Goal: Browse casually: Explore the website without a specific task or goal

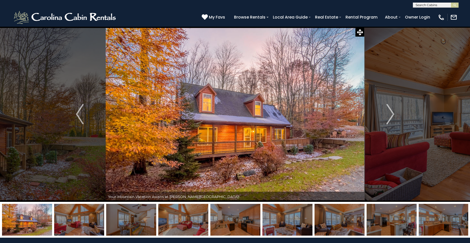
click at [31, 228] on img at bounding box center [27, 220] width 50 height 32
click at [82, 225] on img at bounding box center [79, 220] width 50 height 32
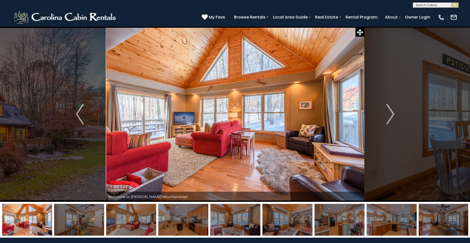
click at [121, 222] on img at bounding box center [131, 220] width 50 height 32
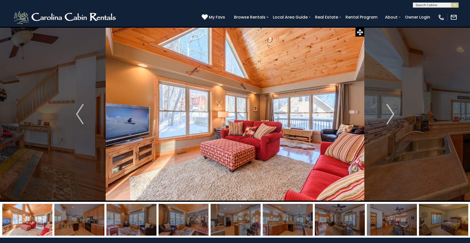
click at [182, 222] on img at bounding box center [183, 220] width 50 height 32
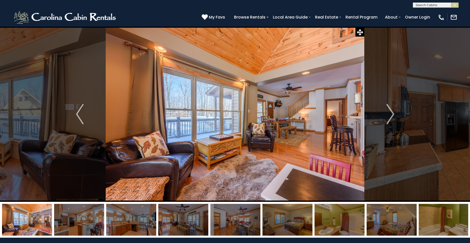
click at [182, 222] on img at bounding box center [183, 220] width 50 height 32
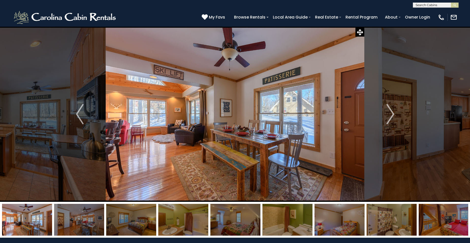
click at [26, 228] on img at bounding box center [27, 220] width 50 height 32
click at [83, 225] on img at bounding box center [79, 220] width 50 height 32
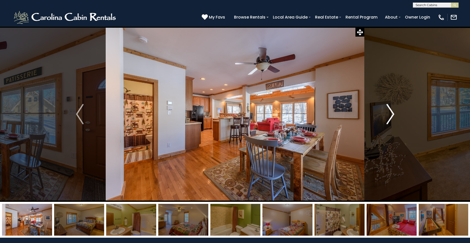
click at [392, 114] on img "Next" at bounding box center [390, 114] width 8 height 20
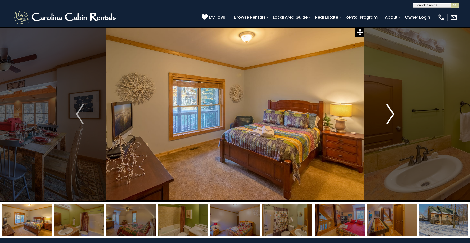
click at [392, 114] on img "Next" at bounding box center [390, 114] width 8 height 20
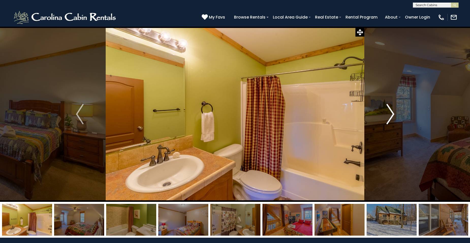
click at [392, 114] on img "Next" at bounding box center [390, 114] width 8 height 20
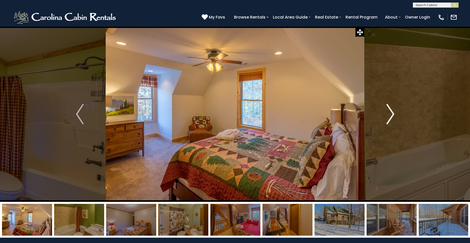
click at [392, 114] on img "Next" at bounding box center [390, 114] width 8 height 20
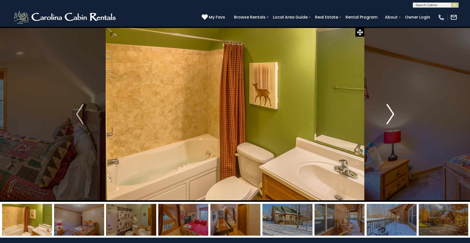
click at [392, 114] on img "Next" at bounding box center [390, 114] width 8 height 20
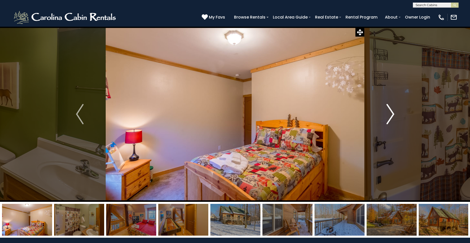
click at [392, 114] on img "Next" at bounding box center [390, 114] width 8 height 20
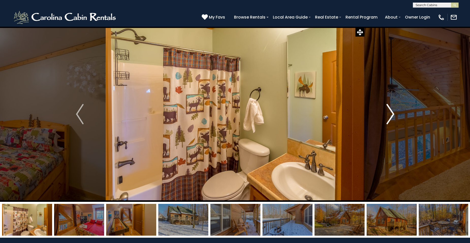
click at [392, 114] on img "Next" at bounding box center [390, 114] width 8 height 20
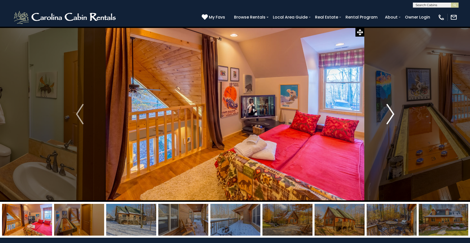
click at [392, 114] on img "Next" at bounding box center [390, 114] width 8 height 20
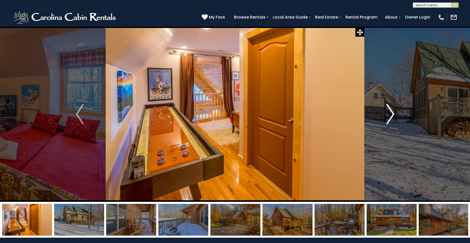
click at [392, 114] on img "Next" at bounding box center [390, 114] width 8 height 20
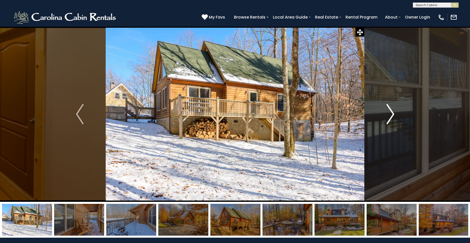
click at [392, 114] on img "Next" at bounding box center [390, 114] width 8 height 20
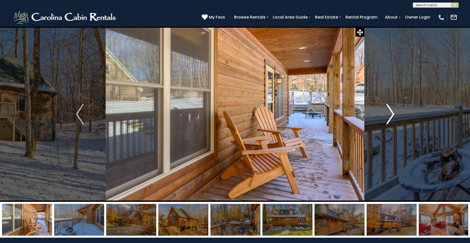
click at [392, 114] on img "Next" at bounding box center [390, 114] width 8 height 20
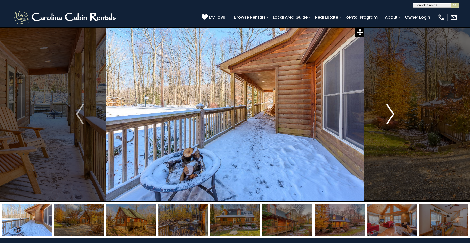
click at [392, 114] on img "Next" at bounding box center [390, 114] width 8 height 20
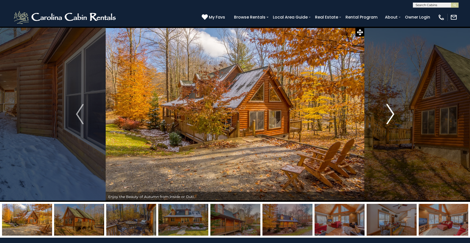
click at [392, 114] on img "Next" at bounding box center [390, 114] width 8 height 20
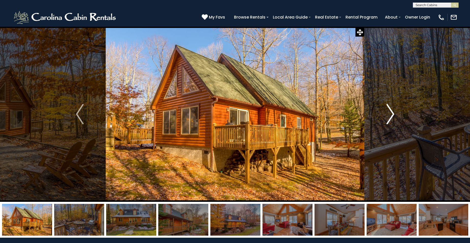
click at [392, 114] on img "Next" at bounding box center [390, 114] width 8 height 20
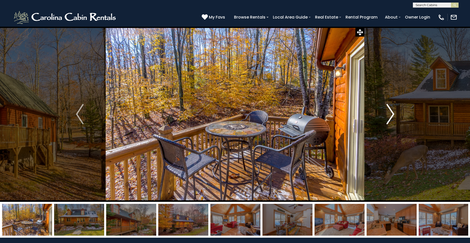
click at [392, 114] on img "Next" at bounding box center [390, 114] width 8 height 20
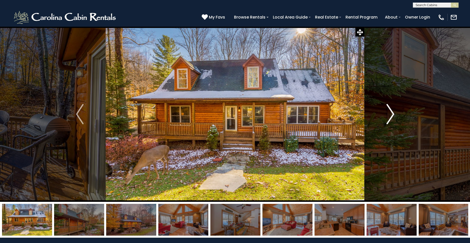
click at [392, 114] on img "Next" at bounding box center [390, 114] width 8 height 20
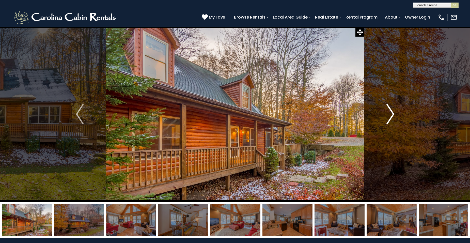
click at [392, 114] on img "Next" at bounding box center [390, 114] width 8 height 20
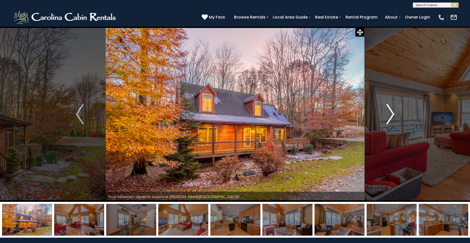
click at [392, 114] on img "Next" at bounding box center [390, 114] width 8 height 20
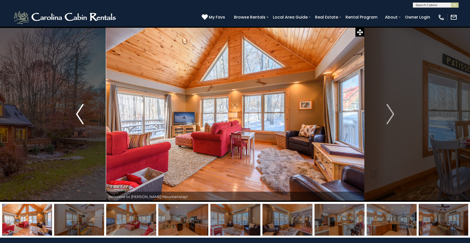
click at [83, 120] on img "Previous" at bounding box center [80, 114] width 8 height 20
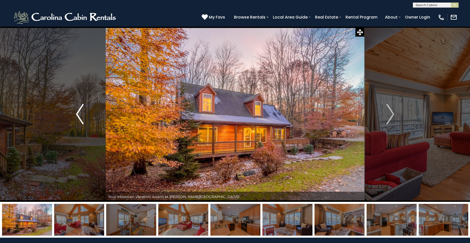
click at [83, 120] on img "Previous" at bounding box center [80, 114] width 8 height 20
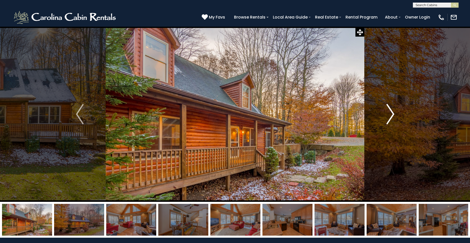
click at [392, 108] on img "Next" at bounding box center [390, 114] width 8 height 20
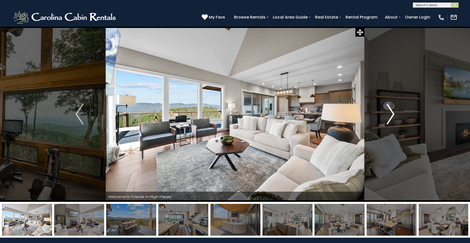
click at [390, 117] on img "Next" at bounding box center [390, 114] width 8 height 20
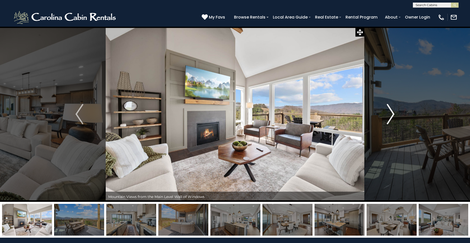
click at [390, 117] on img "Next" at bounding box center [390, 114] width 8 height 20
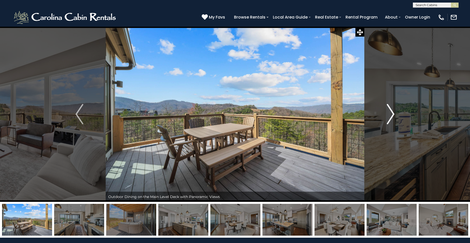
click at [390, 117] on img "Next" at bounding box center [390, 114] width 8 height 20
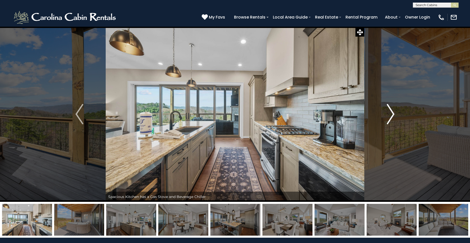
click at [390, 117] on img "Next" at bounding box center [390, 114] width 8 height 20
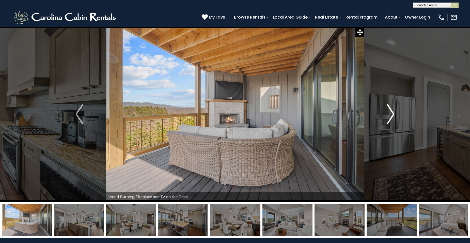
click at [390, 117] on img "Next" at bounding box center [390, 114] width 8 height 20
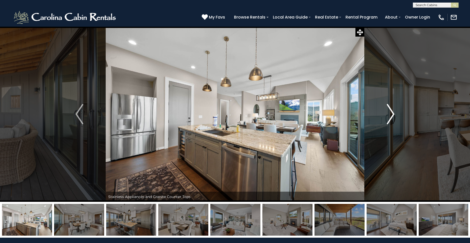
click at [390, 117] on img "Next" at bounding box center [390, 114] width 8 height 20
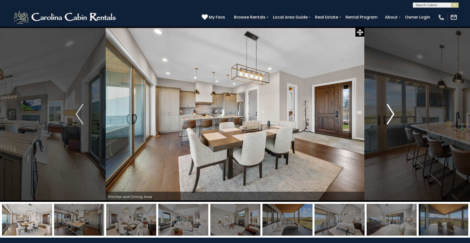
click at [390, 117] on img "Next" at bounding box center [390, 114] width 8 height 20
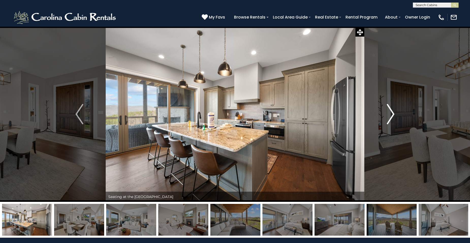
click at [390, 117] on img "Next" at bounding box center [390, 114] width 8 height 20
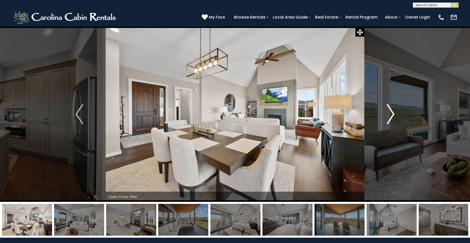
click at [390, 117] on img "Next" at bounding box center [390, 114] width 8 height 20
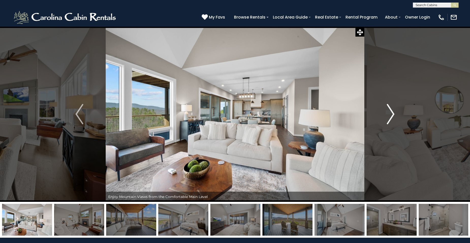
click at [390, 117] on img "Next" at bounding box center [390, 114] width 8 height 20
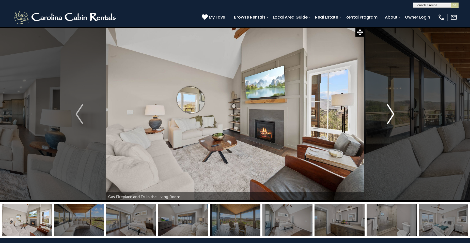
click at [390, 117] on img "Next" at bounding box center [390, 114] width 8 height 20
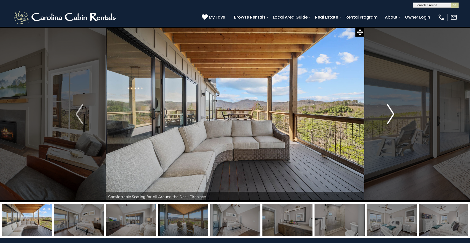
click at [390, 117] on img "Next" at bounding box center [390, 114] width 8 height 20
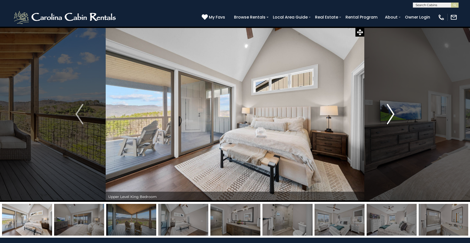
click at [390, 117] on img "Next" at bounding box center [390, 114] width 8 height 20
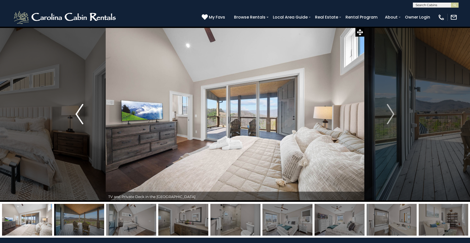
click at [79, 122] on img "Previous" at bounding box center [79, 114] width 8 height 20
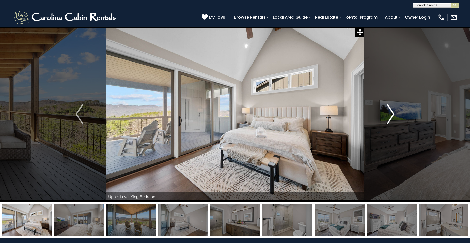
click at [392, 119] on img "Next" at bounding box center [390, 114] width 8 height 20
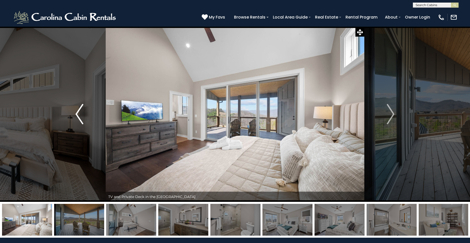
click at [83, 123] on img "Previous" at bounding box center [79, 114] width 8 height 20
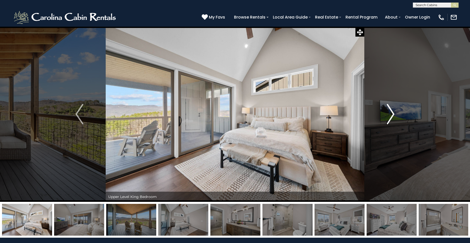
click at [394, 115] on img "Next" at bounding box center [390, 114] width 8 height 20
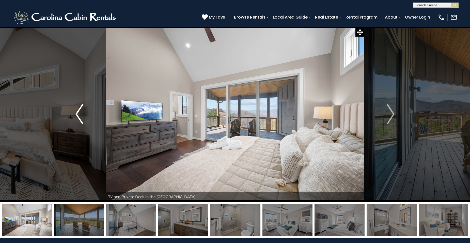
click at [88, 123] on button "Previous" at bounding box center [79, 113] width 53 height 175
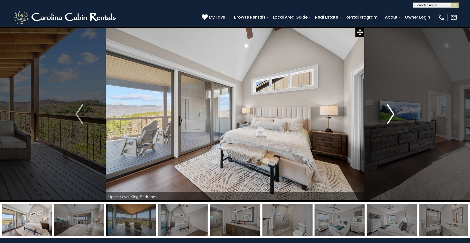
click at [393, 116] on img "Next" at bounding box center [390, 114] width 8 height 20
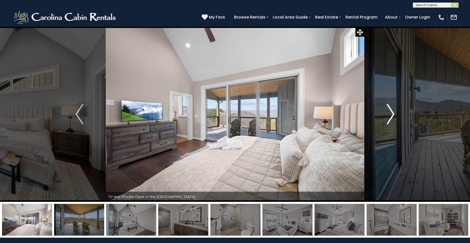
click at [393, 116] on img "Next" at bounding box center [390, 114] width 8 height 20
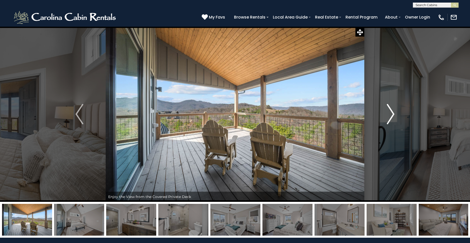
click at [392, 117] on img "Next" at bounding box center [390, 114] width 8 height 20
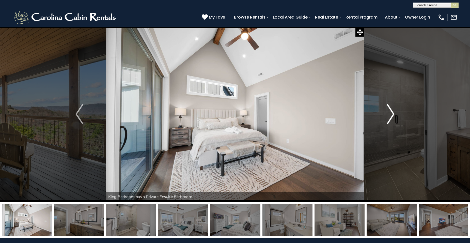
click at [392, 117] on img "Next" at bounding box center [390, 114] width 8 height 20
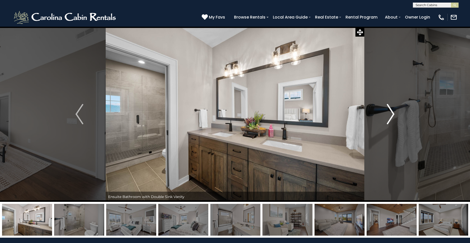
click at [392, 117] on img "Next" at bounding box center [390, 114] width 8 height 20
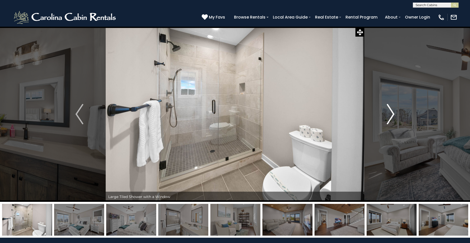
click at [392, 117] on img "Next" at bounding box center [390, 114] width 8 height 20
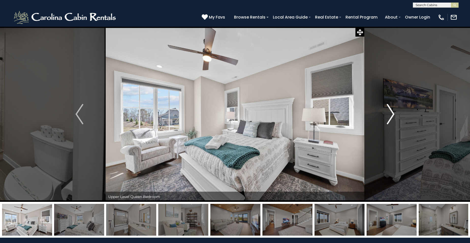
click at [392, 117] on img "Next" at bounding box center [390, 114] width 8 height 20
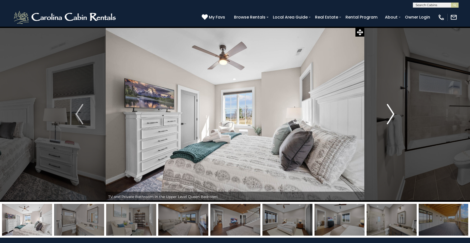
click at [392, 117] on img "Next" at bounding box center [390, 114] width 8 height 20
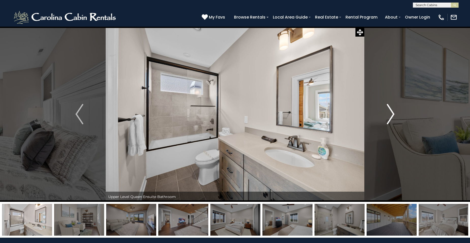
click at [392, 117] on img "Next" at bounding box center [390, 114] width 8 height 20
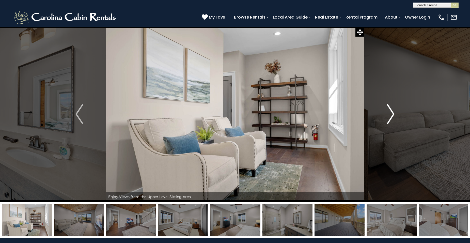
click at [392, 117] on img "Next" at bounding box center [390, 114] width 8 height 20
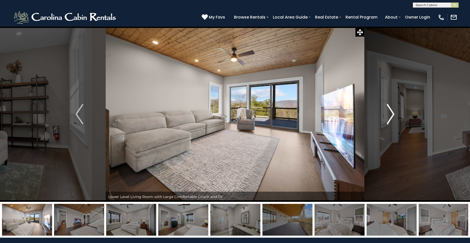
click at [391, 118] on img "Next" at bounding box center [390, 114] width 8 height 20
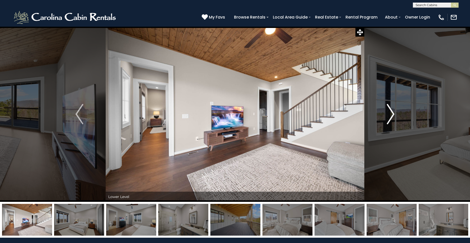
click at [391, 118] on img "Next" at bounding box center [390, 114] width 8 height 20
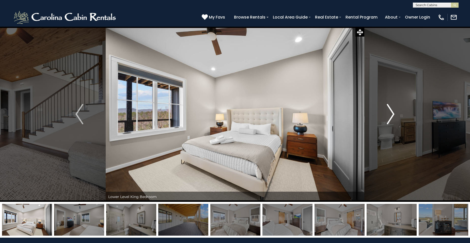
click at [391, 118] on img "Next" at bounding box center [390, 114] width 8 height 20
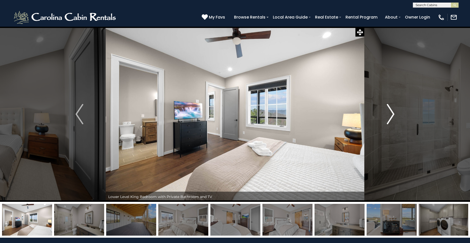
click at [391, 118] on img "Next" at bounding box center [390, 114] width 8 height 20
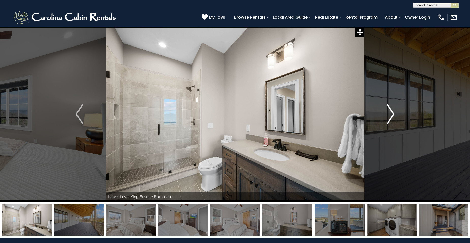
click at [391, 118] on img "Next" at bounding box center [390, 114] width 8 height 20
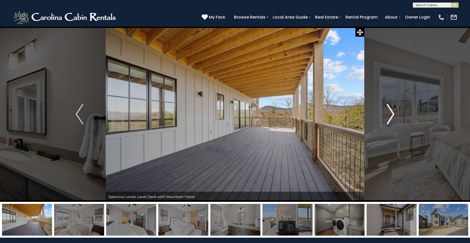
click at [391, 118] on img "Next" at bounding box center [390, 114] width 8 height 20
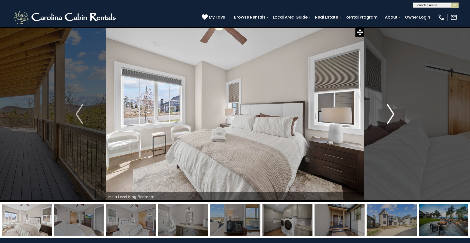
click at [391, 118] on img "Next" at bounding box center [390, 114] width 8 height 20
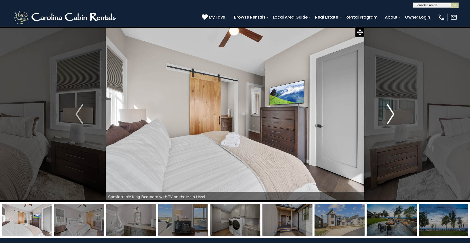
click at [391, 118] on img "Next" at bounding box center [390, 114] width 8 height 20
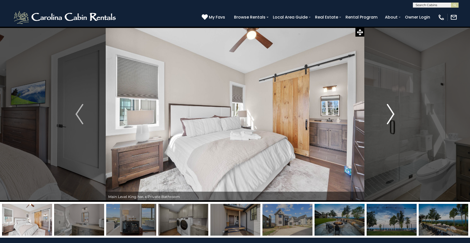
click at [391, 118] on img "Next" at bounding box center [390, 114] width 8 height 20
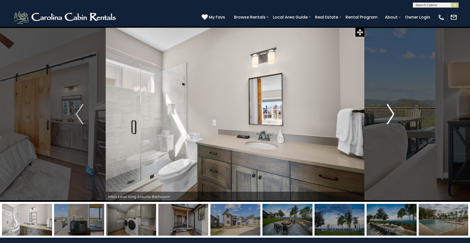
click at [391, 118] on img "Next" at bounding box center [390, 114] width 8 height 20
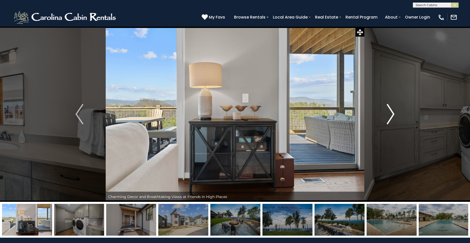
click at [391, 116] on img "Next" at bounding box center [390, 114] width 8 height 20
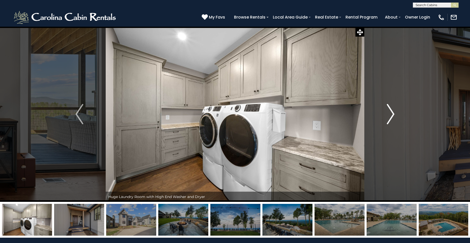
click at [391, 116] on img "Next" at bounding box center [390, 114] width 8 height 20
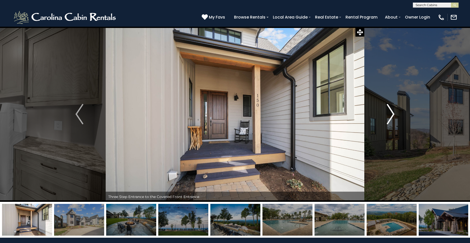
click at [391, 116] on img "Next" at bounding box center [390, 114] width 8 height 20
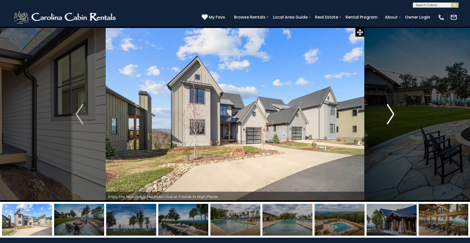
click at [390, 117] on img "Next" at bounding box center [390, 114] width 8 height 20
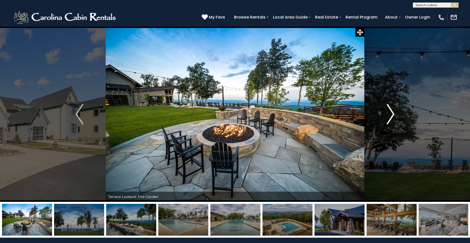
click at [389, 117] on img "Next" at bounding box center [390, 114] width 8 height 20
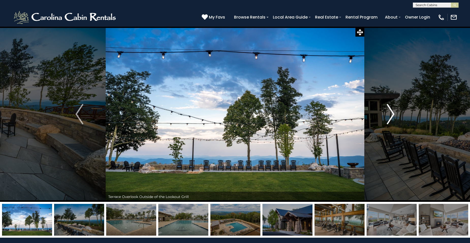
click at [389, 117] on img "Next" at bounding box center [390, 114] width 8 height 20
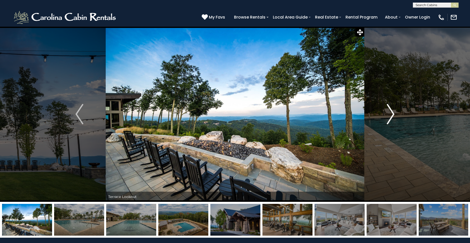
click at [389, 117] on img "Next" at bounding box center [390, 114] width 8 height 20
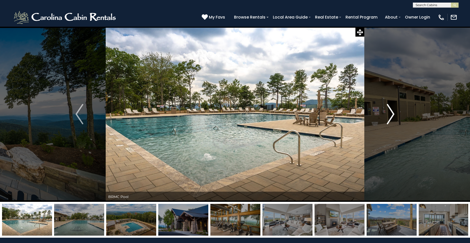
click at [389, 117] on img "Next" at bounding box center [390, 114] width 8 height 20
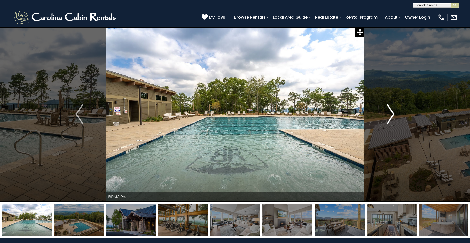
click at [389, 117] on img "Next" at bounding box center [390, 114] width 8 height 20
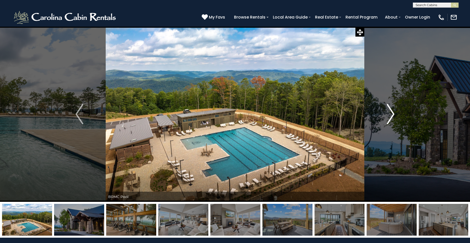
click at [389, 117] on img "Next" at bounding box center [390, 114] width 8 height 20
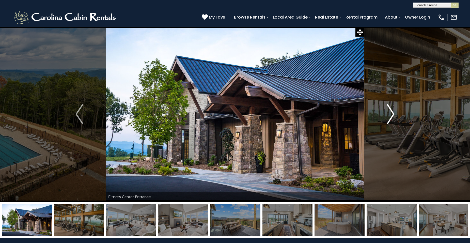
click at [389, 117] on img "Next" at bounding box center [390, 114] width 8 height 20
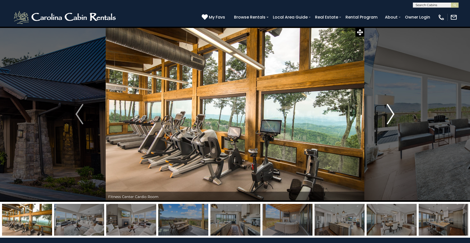
click at [389, 117] on img "Next" at bounding box center [390, 114] width 8 height 20
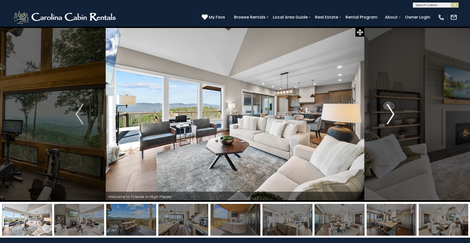
click at [389, 117] on img "Next" at bounding box center [390, 114] width 8 height 20
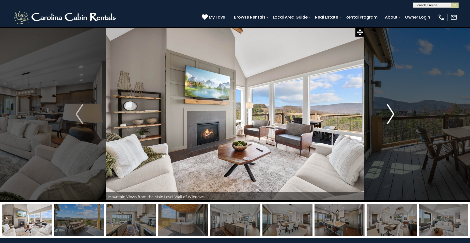
click at [389, 117] on img "Next" at bounding box center [390, 114] width 8 height 20
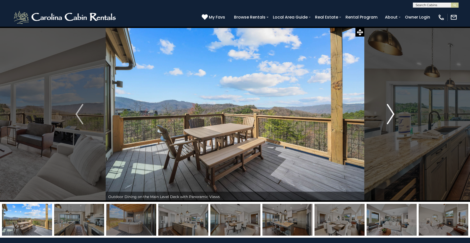
click at [389, 117] on img "Next" at bounding box center [390, 114] width 8 height 20
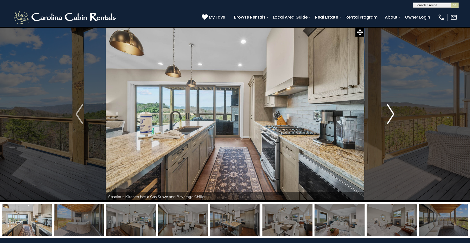
click at [389, 117] on img "Next" at bounding box center [390, 114] width 8 height 20
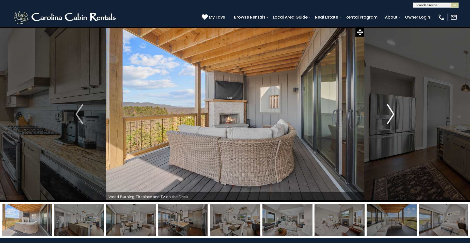
click at [389, 117] on img "Next" at bounding box center [390, 114] width 8 height 20
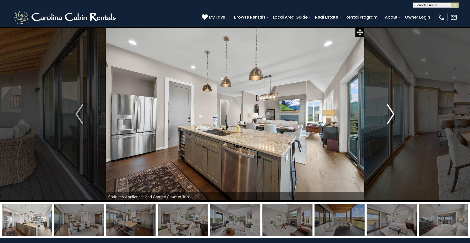
click at [389, 117] on img "Next" at bounding box center [390, 114] width 8 height 20
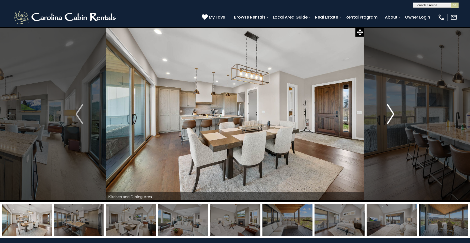
click at [389, 117] on img "Next" at bounding box center [390, 114] width 8 height 20
